Goal: Task Accomplishment & Management: Use online tool/utility

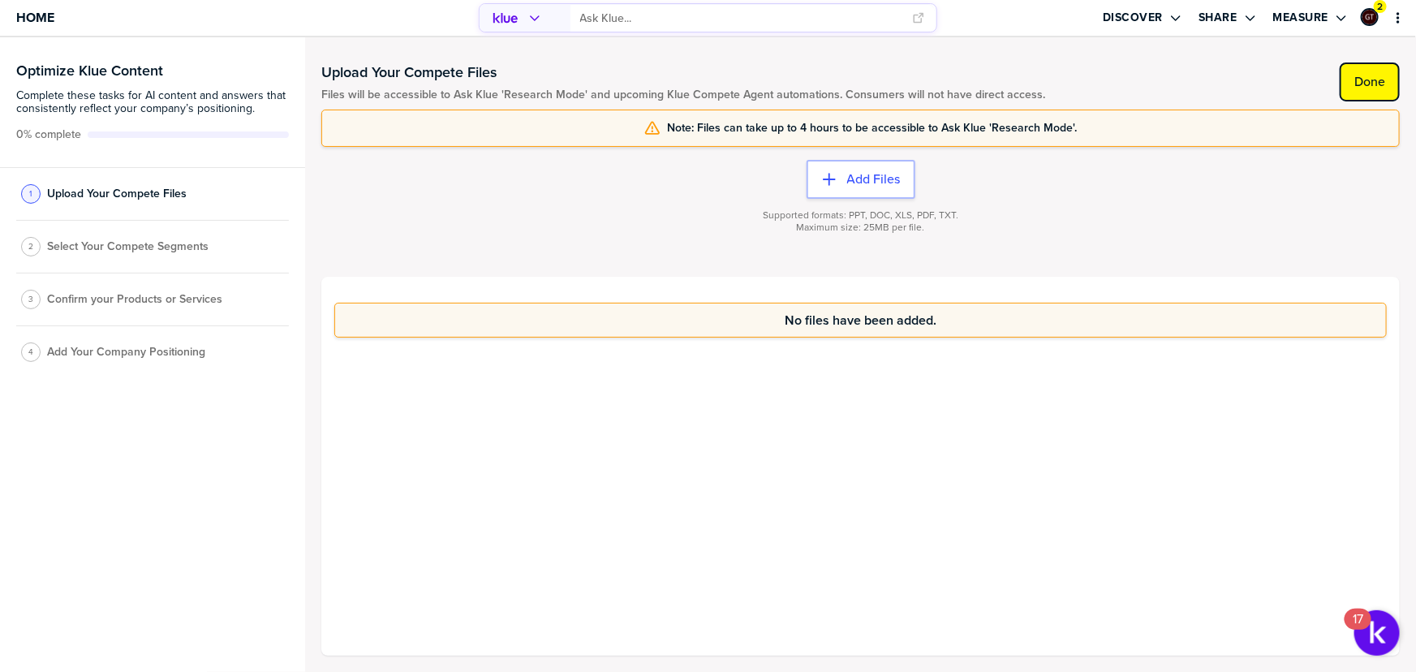
click at [1378, 78] on label "Done" at bounding box center [1369, 82] width 31 height 16
click at [144, 245] on span "Select Your Compete Segments" at bounding box center [127, 251] width 161 height 13
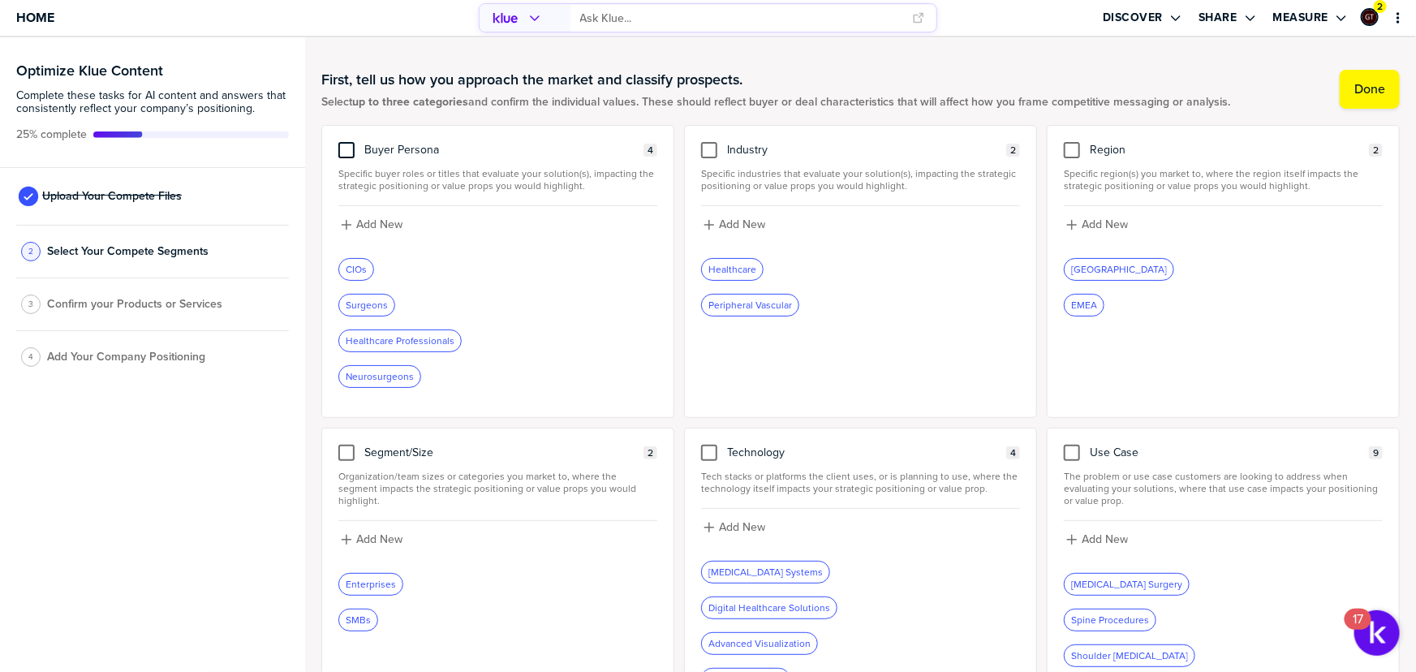
click at [349, 148] on div at bounding box center [346, 150] width 16 height 16
click at [346, 142] on input "checkbox" at bounding box center [346, 142] width 0 height 0
click at [707, 150] on div at bounding box center [709, 150] width 16 height 16
click at [709, 142] on input "checkbox" at bounding box center [709, 142] width 0 height 0
click at [706, 450] on div at bounding box center [709, 453] width 16 height 16
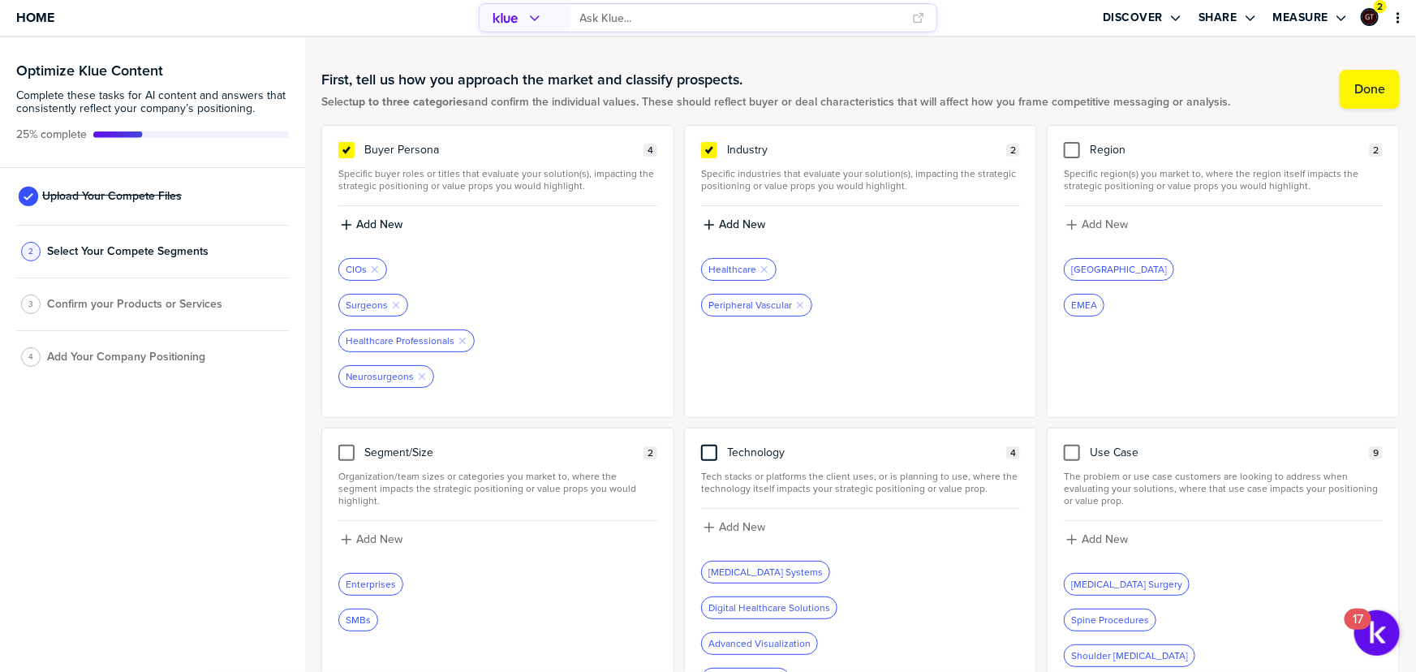
click at [709, 445] on input "checkbox" at bounding box center [709, 445] width 0 height 0
click at [1361, 83] on label "Done" at bounding box center [1369, 89] width 31 height 16
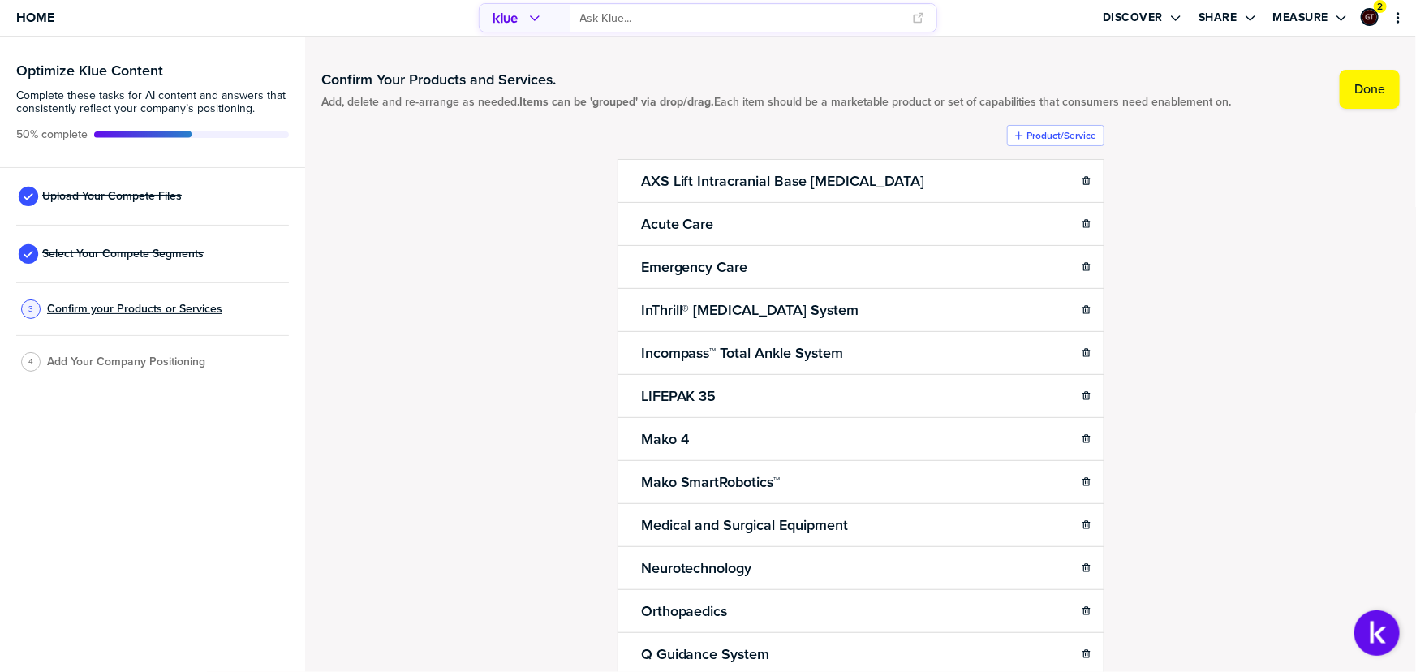
click at [127, 307] on span "Confirm your Products or Services" at bounding box center [134, 309] width 175 height 13
click at [1382, 105] on button "Done" at bounding box center [1369, 89] width 60 height 39
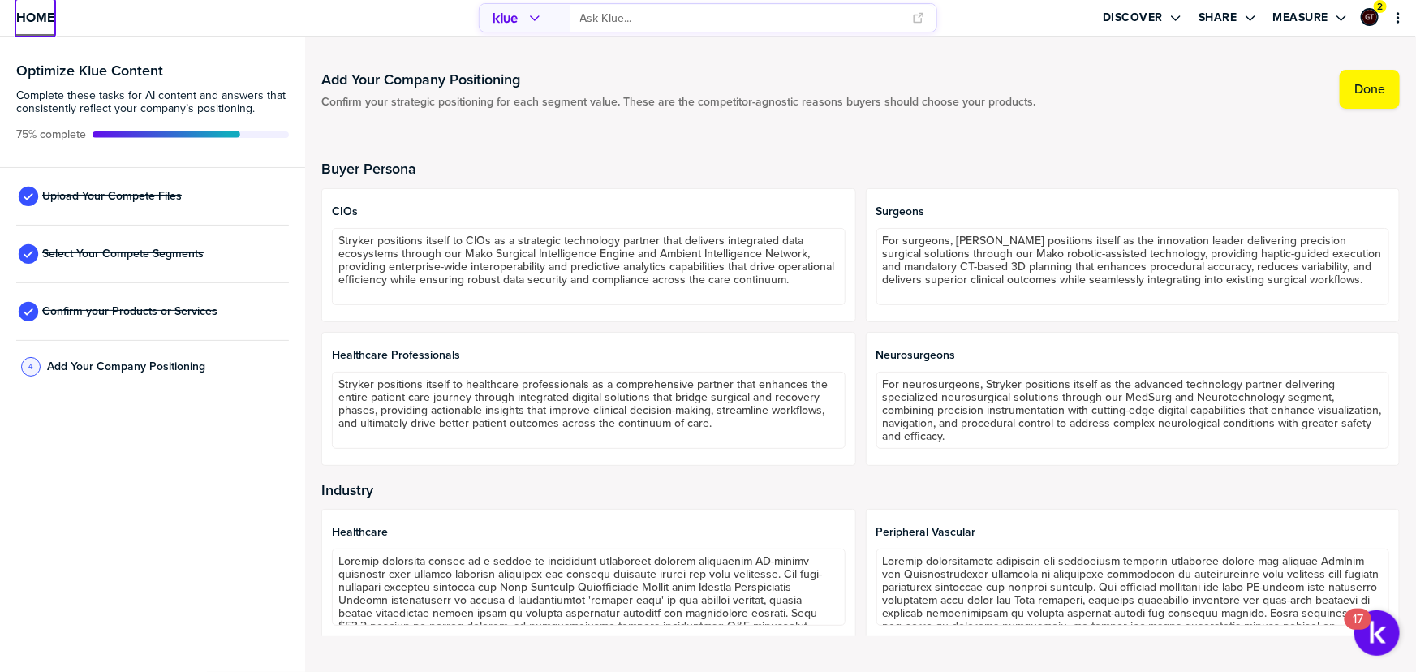
click at [46, 18] on span "Home" at bounding box center [35, 18] width 38 height 14
